Goal: Contribute content

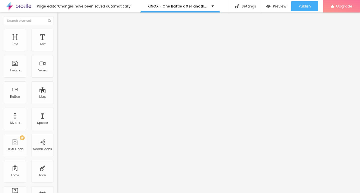
click at [58, 43] on span "Add image" at bounding box center [68, 41] width 21 height 4
click at [58, 78] on span "Original" at bounding box center [64, 76] width 12 height 4
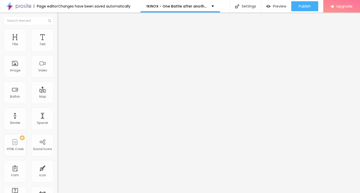
click at [58, 81] on span "Cinema" at bounding box center [64, 79] width 13 height 4
click at [58, 103] on input "https://" at bounding box center [88, 100] width 60 height 5
paste input "[DOMAIN_NAME]/de/movie/1054867/one-battle-after-another-alboo"
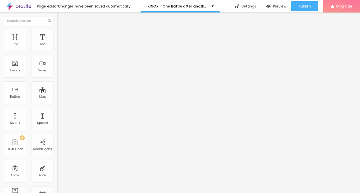
type input "[URL][DOMAIN_NAME]"
click at [58, 92] on div "Original" at bounding box center [87, 90] width 58 height 3
click at [61, 17] on img "button" at bounding box center [63, 18] width 4 height 4
click at [58, 47] on input "Click me" at bounding box center [88, 44] width 60 height 5
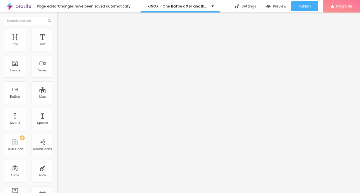
paste input "KLICKEN SIE HIER ▶️ One Battle after another 2025 [Kostenlos]"
type input "KLICKEN SIE HIER ▶️ One Battle after another 2025 [Kostenlos]"
click at [58, 100] on input "https://" at bounding box center [88, 100] width 60 height 5
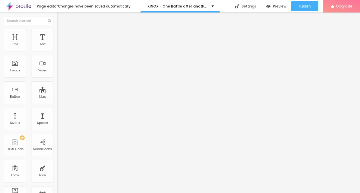
click at [58, 103] on input "https://" at bounding box center [88, 100] width 60 height 5
paste input "[DOMAIN_NAME]/de/movie/1054867/one-battle-after-another-alboo"
type input "[URL][DOMAIN_NAME]"
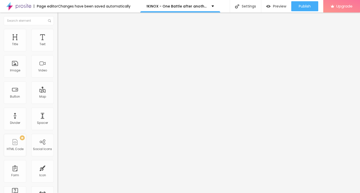
click at [58, 60] on img at bounding box center [60, 58] width 4 height 4
click at [61, 18] on img "button" at bounding box center [63, 18] width 4 height 4
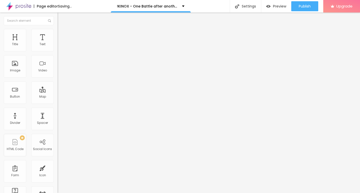
click at [58, 47] on input "Click me" at bounding box center [88, 44] width 60 height 5
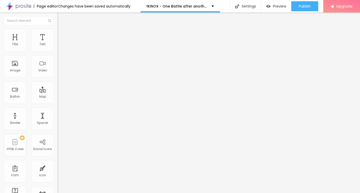
click at [58, 47] on input "Click me" at bounding box center [88, 44] width 60 height 5
paste input "KLICKEN SIE HIER ▶️ One Battle after another 2025 Deutsch [1080p]"
type input "KLICKEN SIE HIER ▶️ One Battle after another 2025 Deutsch [1080p]"
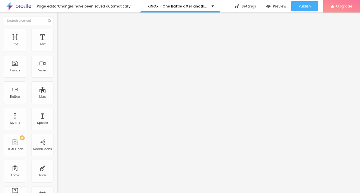
click at [58, 103] on input "https://" at bounding box center [88, 100] width 60 height 5
paste input "[DOMAIN_NAME]/de/movie/1054867/one-battle-after-another-alboo"
type input "[URL][DOMAIN_NAME]"
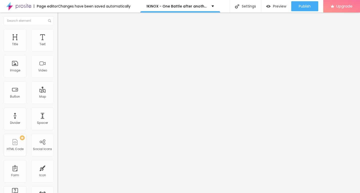
click at [58, 60] on img at bounding box center [60, 58] width 4 height 4
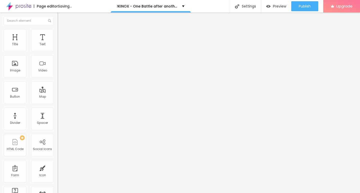
click at [61, 18] on img "button" at bounding box center [63, 18] width 4 height 4
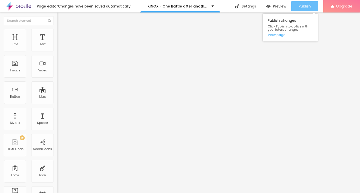
click at [306, 10] on div "Publish" at bounding box center [305, 6] width 12 height 10
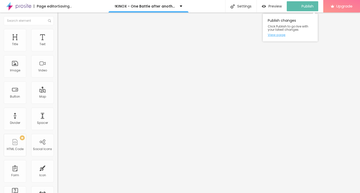
click at [279, 35] on link "View page" at bounding box center [290, 34] width 45 height 3
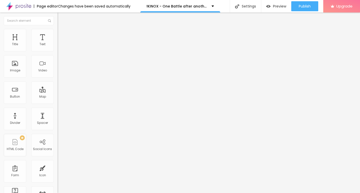
click at [24, 7] on img at bounding box center [18, 6] width 25 height 13
